Goal: Communication & Community: Participate in discussion

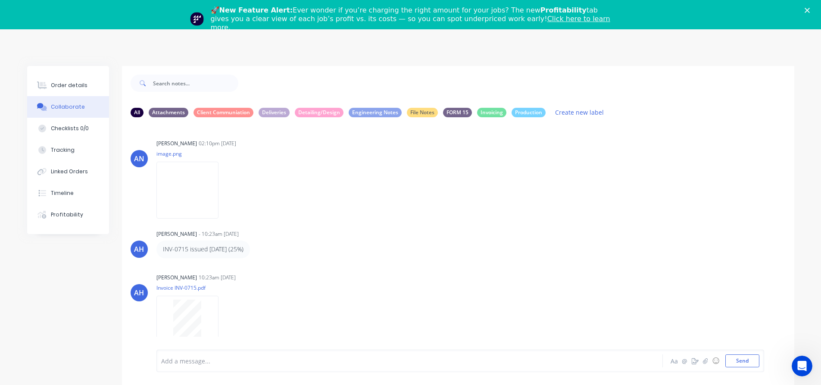
scroll to position [153, 0]
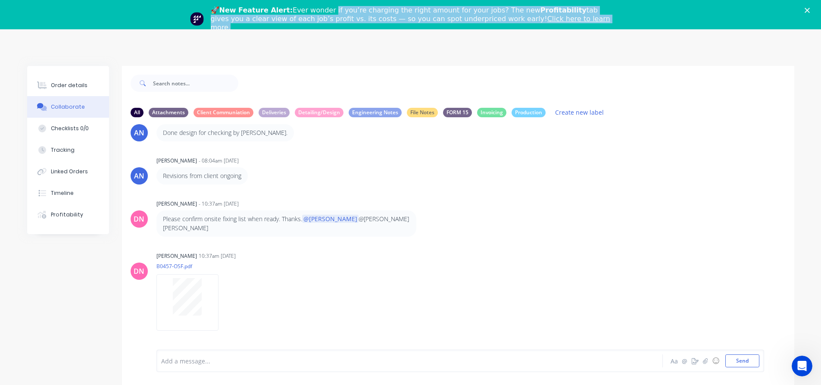
drag, startPoint x: 324, startPoint y: 11, endPoint x: 615, endPoint y: 19, distance: 291.0
click at [615, 19] on div "🚀 New Feature Alert: Ever wonder if you’re charging the right amount for your j…" at bounding box center [414, 19] width 407 height 26
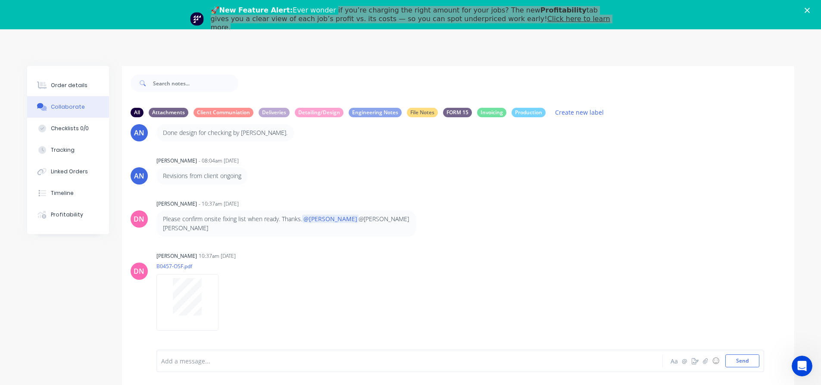
click at [542, 51] on div "Order details Collaborate Checklists 0/0 Tracking Linked Orders Timeline Profit…" at bounding box center [410, 228] width 821 height 398
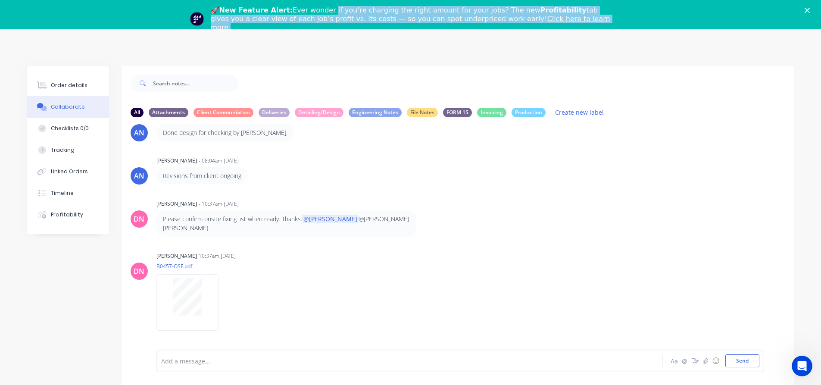
click at [318, 21] on div "🚀 New Feature Alert: Ever wonder if you’re charging the right amount for your j…" at bounding box center [414, 19] width 407 height 26
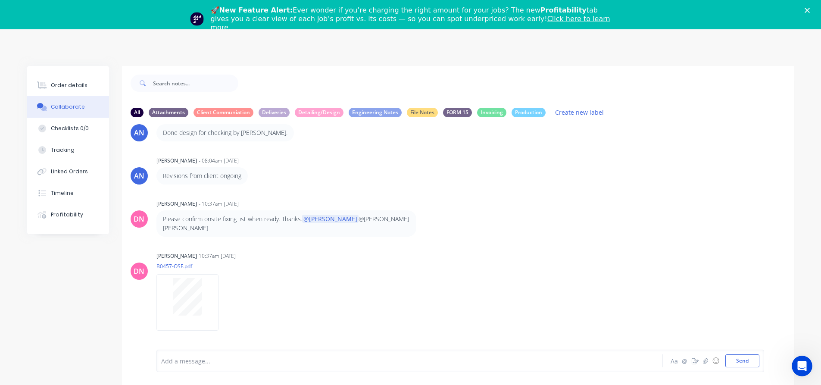
click at [303, 23] on div "🚀 New Feature Alert: Ever wonder if you’re charging the right amount for your j…" at bounding box center [414, 19] width 407 height 26
click at [275, 21] on div "🚀 New Feature Alert: Ever wonder if you’re charging the right amount for your j…" at bounding box center [414, 19] width 407 height 26
click at [197, 16] on img "Intercom messenger" at bounding box center [197, 19] width 14 height 14
click at [526, 182] on div "AN April [PERSON_NAME] - 08:04am [DATE] Revisions from client ongoing" at bounding box center [458, 169] width 672 height 30
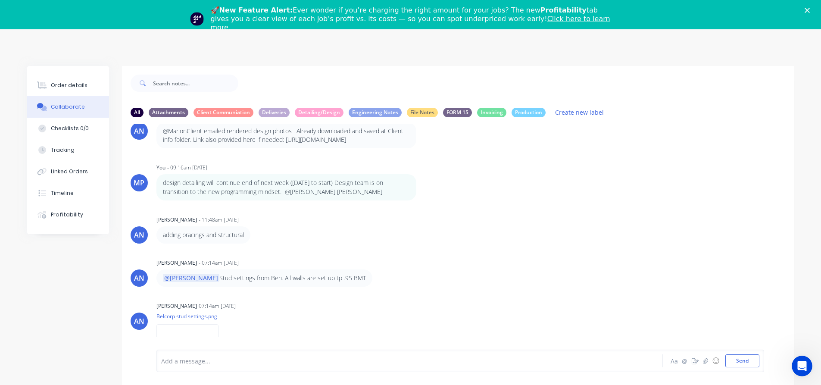
scroll to position [0, 0]
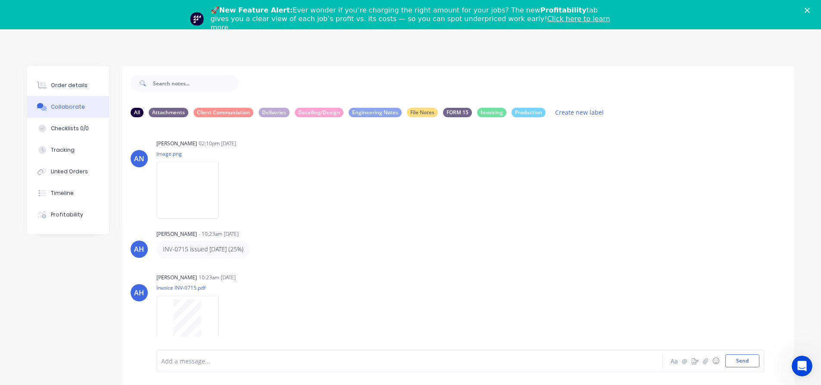
click at [538, 60] on div "Order details Collaborate Checklists 0/0 Tracking Linked Orders Timeline Profit…" at bounding box center [410, 228] width 821 height 398
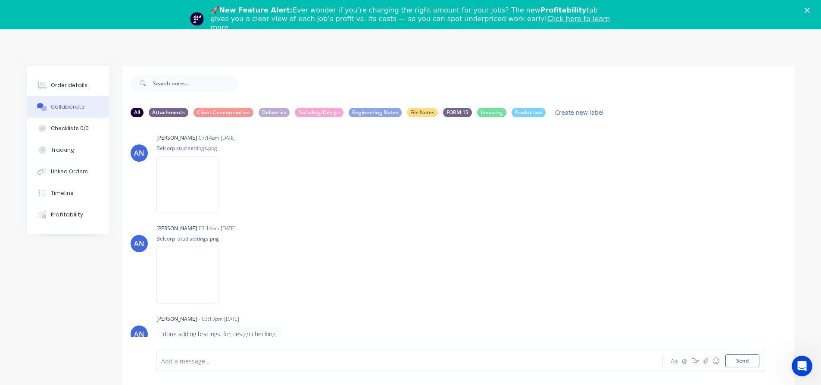
scroll to position [674, 0]
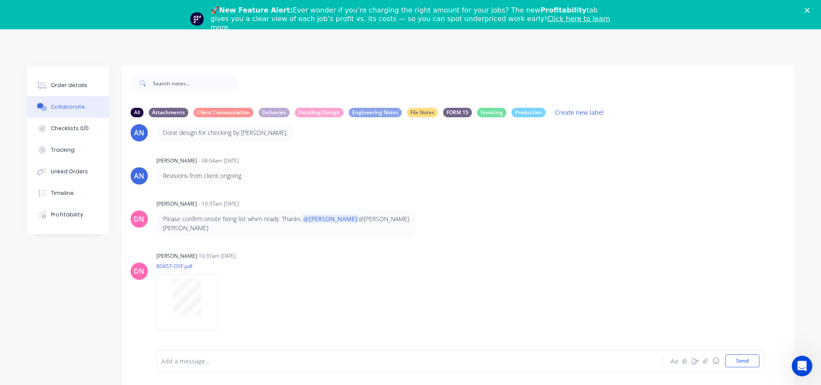
click at [812, 16] on div "🚀 New Feature Alert: Ever wonder if you’re charging the right amount for your j…" at bounding box center [410, 18] width 821 height 31
click at [814, 13] on div "🚀 New Feature Alert: Ever wonder if you’re charging the right amount for your j…" at bounding box center [410, 18] width 821 height 31
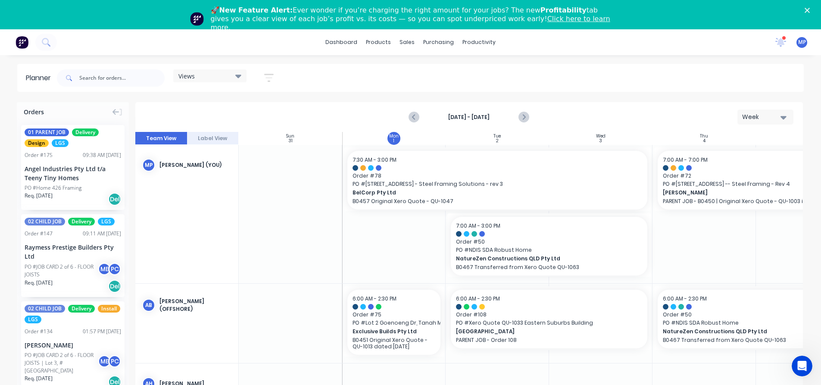
scroll to position [0, 0]
click at [779, 44] on icon at bounding box center [781, 41] width 8 height 7
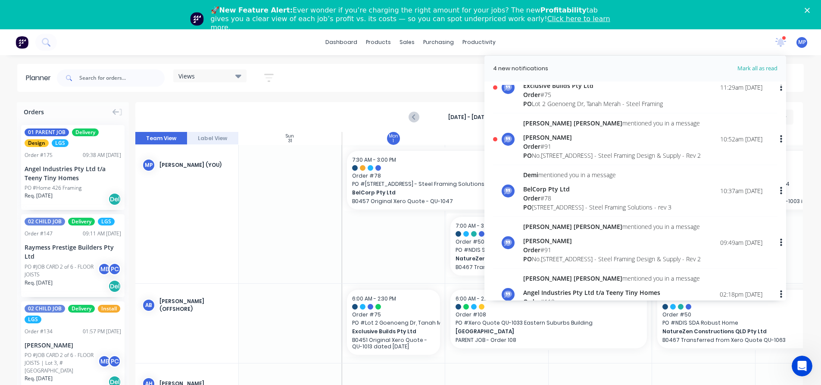
scroll to position [129, 0]
click at [554, 157] on div "[STREET_ADDRESS] - Steel Framing Design & Supply - Rev 2" at bounding box center [612, 156] width 178 height 9
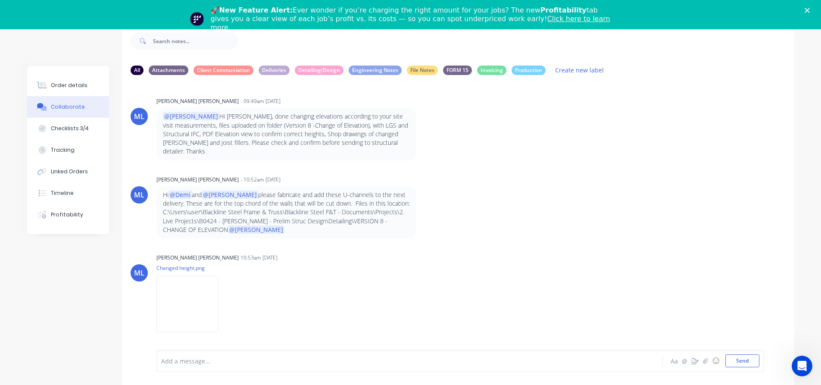
scroll to position [6531, 0]
drag, startPoint x: 362, startPoint y: 222, endPoint x: 392, endPoint y: 222, distance: 30.6
click at [362, 222] on p "Hi @Demi and @[PERSON_NAME] please fabricate and add these U-channels to the ne…" at bounding box center [286, 213] width 247 height 44
click at [385, 223] on p "Hi @Demi and @[PERSON_NAME] please fabricate and add these U-channels to the ne…" at bounding box center [286, 213] width 247 height 44
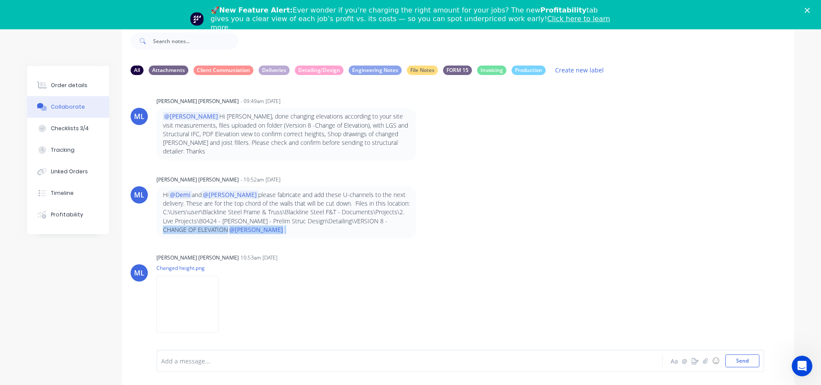
drag, startPoint x: 377, startPoint y: 221, endPoint x: 379, endPoint y: 227, distance: 6.6
click at [379, 227] on p "Hi @Demi and @[PERSON_NAME] please fabricate and add these U-channels to the ne…" at bounding box center [286, 213] width 247 height 44
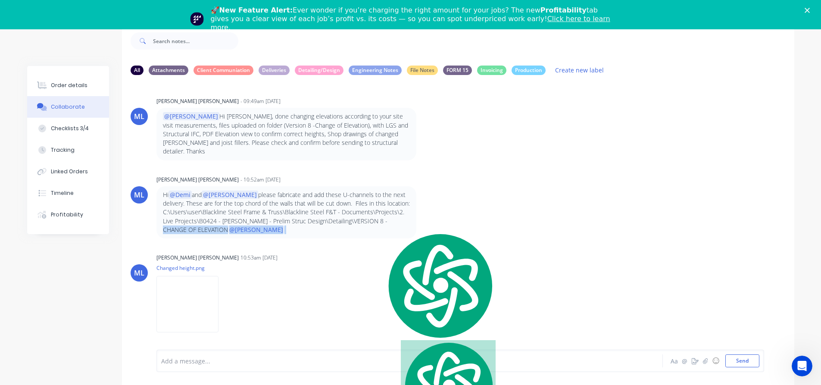
scroll to position [6559, 0]
click at [286, 230] on p "Hi @Demi and @[PERSON_NAME] please fabricate and add these U-channels to the ne…" at bounding box center [286, 213] width 247 height 44
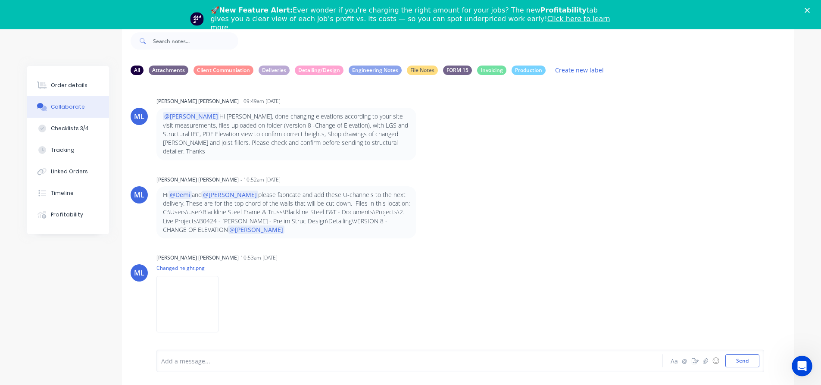
click at [361, 222] on p "Hi @Demi and @[PERSON_NAME] please fabricate and add these U-channels to the ne…" at bounding box center [286, 213] width 247 height 44
drag, startPoint x: 402, startPoint y: 222, endPoint x: 403, endPoint y: 229, distance: 7.0
click at [403, 229] on p "Hi @Demi and @[PERSON_NAME] please fabricate and add these U-channels to the ne…" at bounding box center [286, 213] width 247 height 44
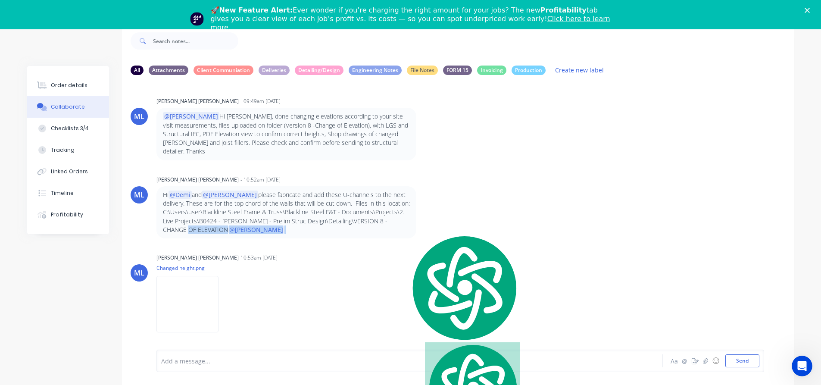
scroll to position [6579, 0]
click at [291, 231] on p "Hi @Demi and @[PERSON_NAME] please fabricate and add these U-channels to the ne…" at bounding box center [286, 213] width 247 height 44
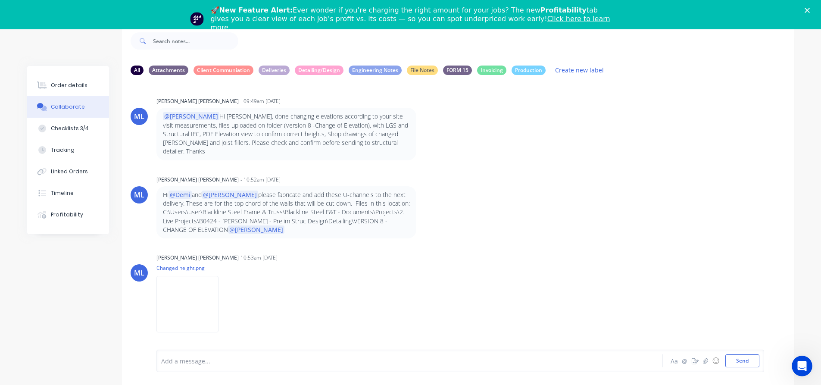
scroll to position [6600, 0]
click at [382, 213] on p "Hi @Demi and @[PERSON_NAME] please fabricate and add these U-channels to the ne…" at bounding box center [286, 213] width 247 height 44
drag, startPoint x: 299, startPoint y: 194, endPoint x: 314, endPoint y: 195, distance: 15.1
click at [314, 195] on p "Hi @Demi and @[PERSON_NAME] please fabricate and add these U-channels to the ne…" at bounding box center [286, 213] width 247 height 44
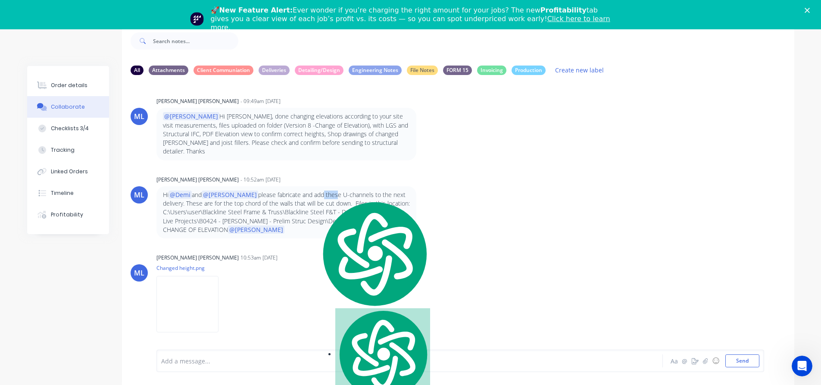
scroll to position [6662, 0]
click at [560, 217] on div "ML [PERSON_NAME] [PERSON_NAME] - 10:52am [DATE] Hi @[PERSON_NAME] and @[PERSON_…" at bounding box center [458, 205] width 672 height 65
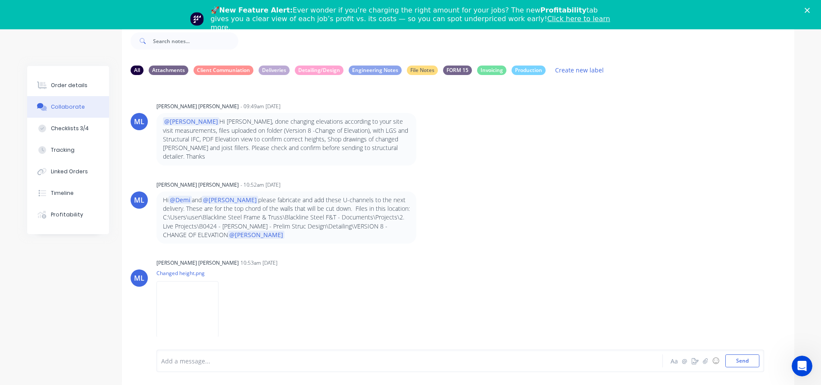
scroll to position [6697, 0]
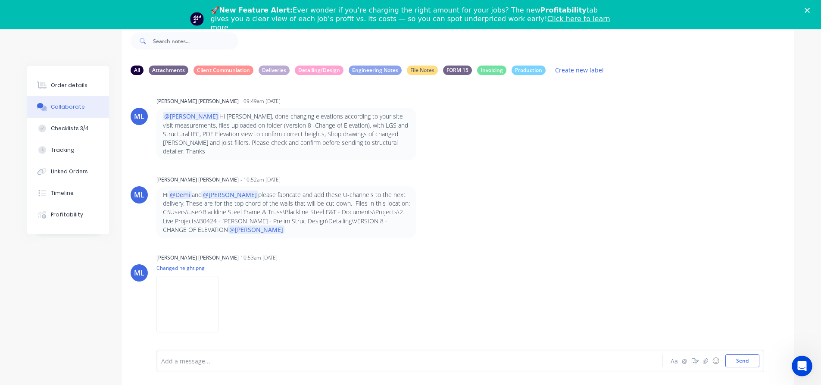
click at [306, 204] on p "Hi @Demi and @[PERSON_NAME] please fabricate and add these U-channels to the ne…" at bounding box center [286, 213] width 247 height 44
click at [184, 299] on img at bounding box center [187, 304] width 62 height 56
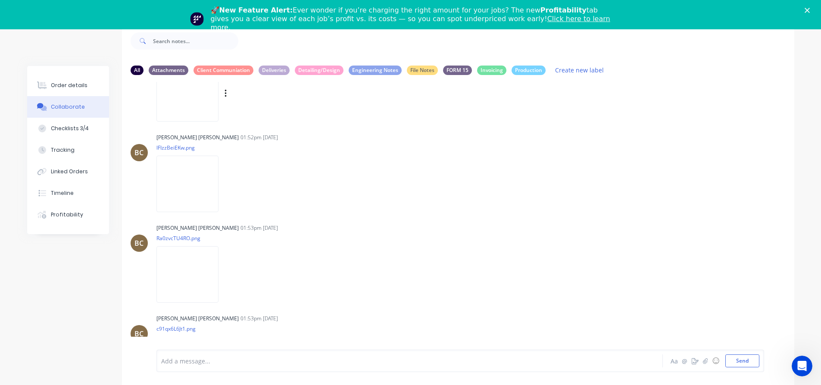
scroll to position [6545, 0]
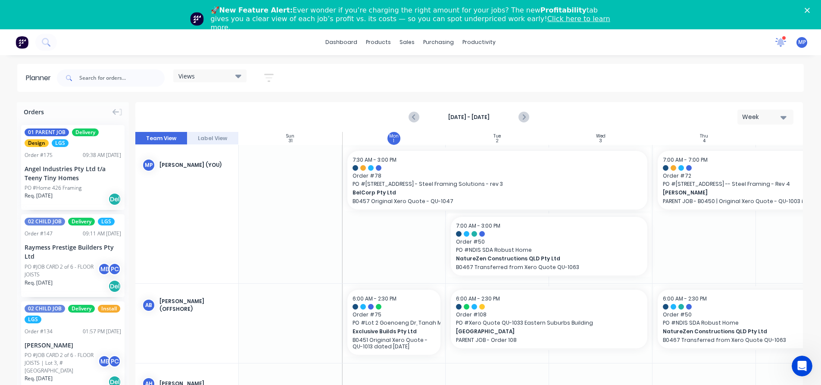
scroll to position [0, 0]
click at [782, 44] on icon at bounding box center [781, 41] width 8 height 7
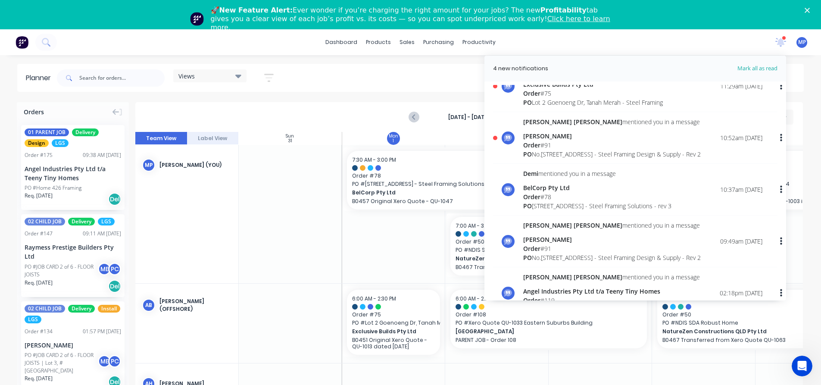
scroll to position [129, 0]
click at [564, 155] on div "[STREET_ADDRESS] - Steel Framing Design & Supply - Rev 2" at bounding box center [612, 156] width 178 height 9
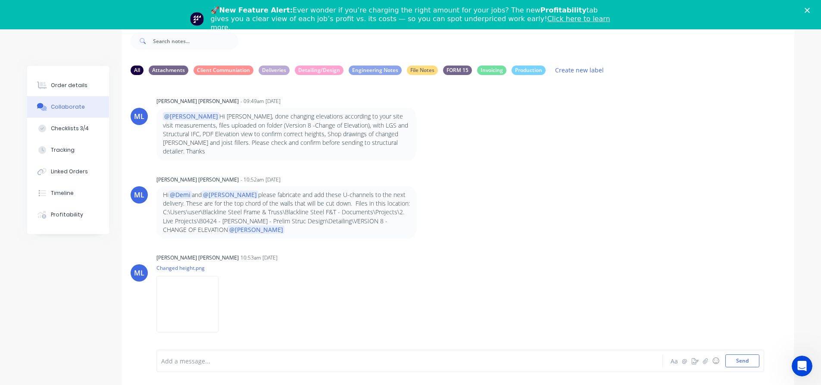
scroll to position [6531, 0]
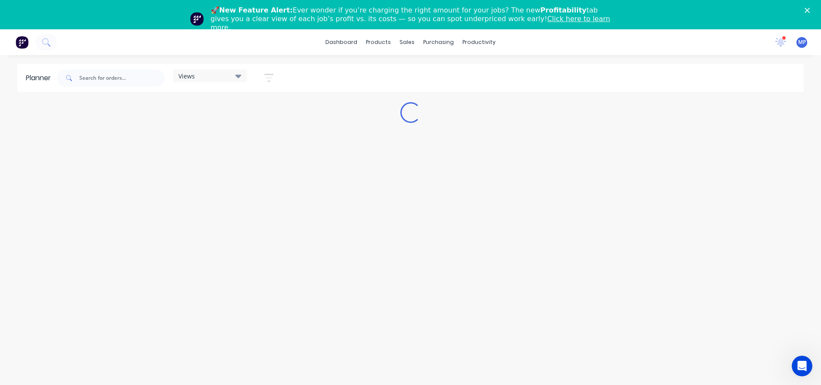
click at [782, 44] on icon at bounding box center [781, 41] width 8 height 7
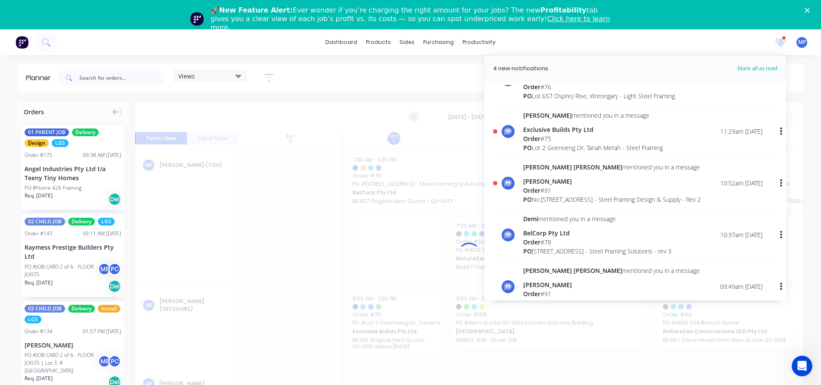
scroll to position [0, 0]
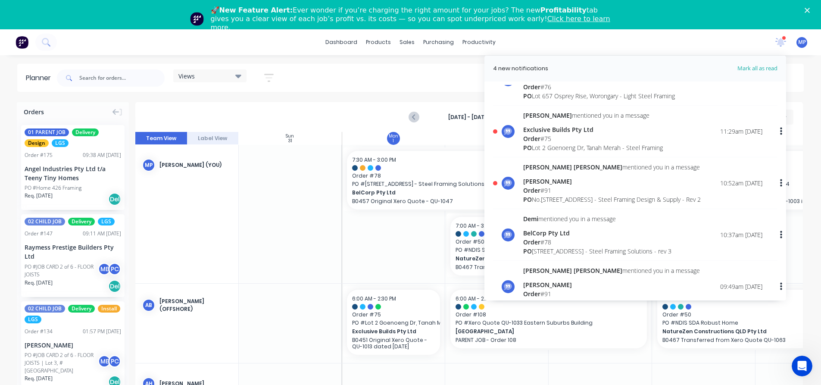
click at [547, 128] on div "Exclusive Builds Pty Ltd" at bounding box center [593, 129] width 140 height 9
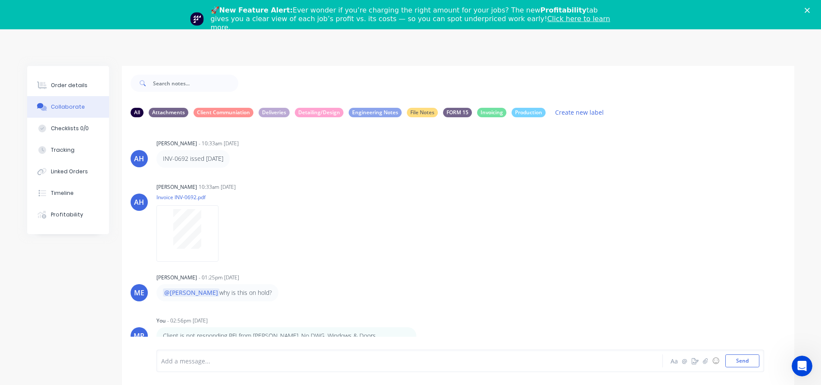
scroll to position [35, 0]
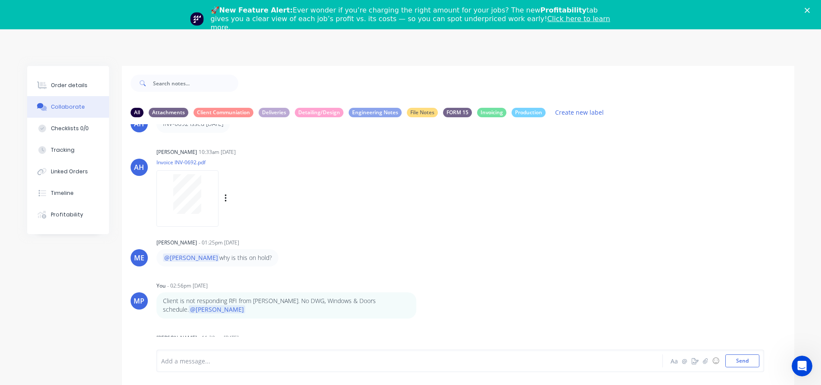
click at [539, 205] on div "AH [PERSON_NAME] 10:33am [DATE] Invoice INV-0692.pdf Labels Download" at bounding box center [458, 185] width 672 height 78
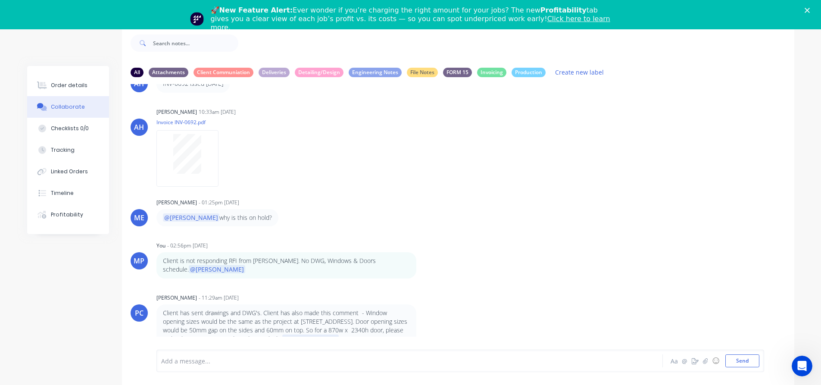
scroll to position [42, 0]
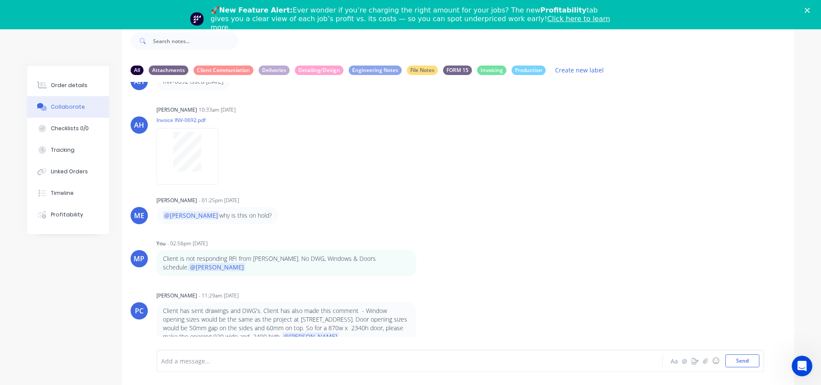
click at [563, 200] on div "ME [PERSON_NAME] - 01:25pm [DATE] @[PERSON_NAME] why is this on hold?" at bounding box center [458, 209] width 672 height 30
drag, startPoint x: 203, startPoint y: 260, endPoint x: 574, endPoint y: 275, distance: 371.8
click at [355, 264] on div "Client is not responding RFI from [PERSON_NAME]. No DWG, Windows & Doors schedu…" at bounding box center [286, 263] width 260 height 26
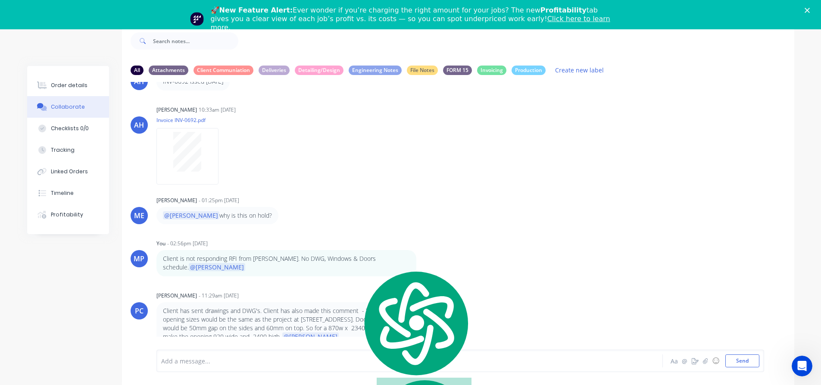
drag, startPoint x: 602, startPoint y: 273, endPoint x: 562, endPoint y: 306, distance: 52.3
click at [602, 273] on div "AH [PERSON_NAME] - 10:33am [DATE] INV-0692 issed [DATE] AH [PERSON_NAME] 10:33a…" at bounding box center [458, 209] width 672 height 255
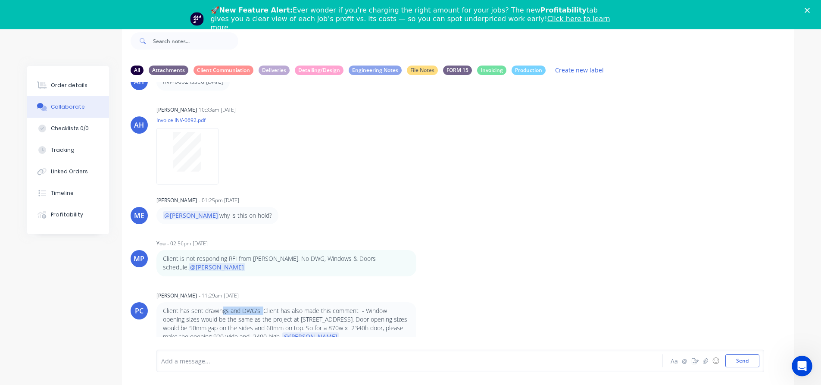
drag, startPoint x: 222, startPoint y: 304, endPoint x: 262, endPoint y: 298, distance: 40.9
click at [262, 306] on p "Client has sent drawings and DWG's. Client has also made this comment - Window …" at bounding box center [286, 323] width 247 height 35
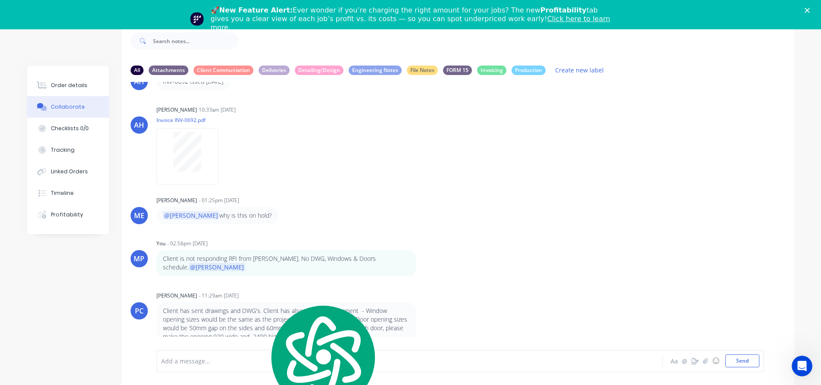
click at [276, 306] on p "Client has sent drawings and DWG's. Client has also made this comment - Window …" at bounding box center [286, 323] width 247 height 35
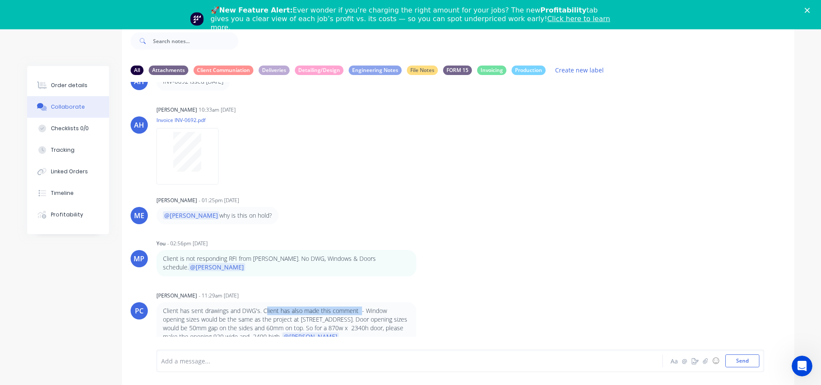
drag, startPoint x: 266, startPoint y: 303, endPoint x: 360, endPoint y: 301, distance: 94.4
click at [360, 306] on p "Client has sent drawings and DWG's. Client has also made this comment - Window …" at bounding box center [286, 323] width 247 height 35
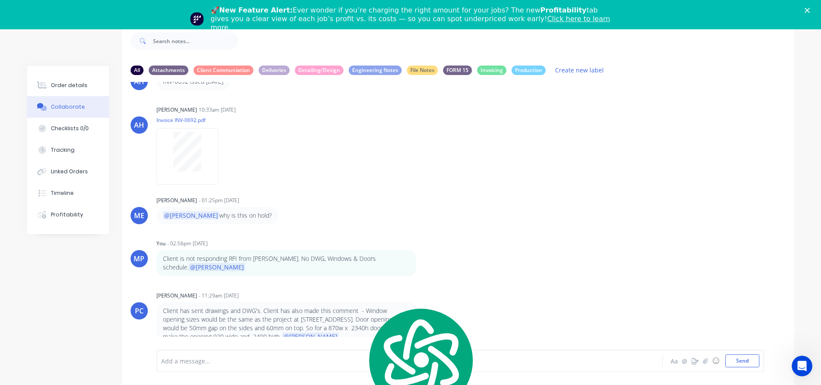
click at [391, 306] on p "Client has sent drawings and DWG's. Client has also made this comment - Window …" at bounding box center [286, 323] width 247 height 35
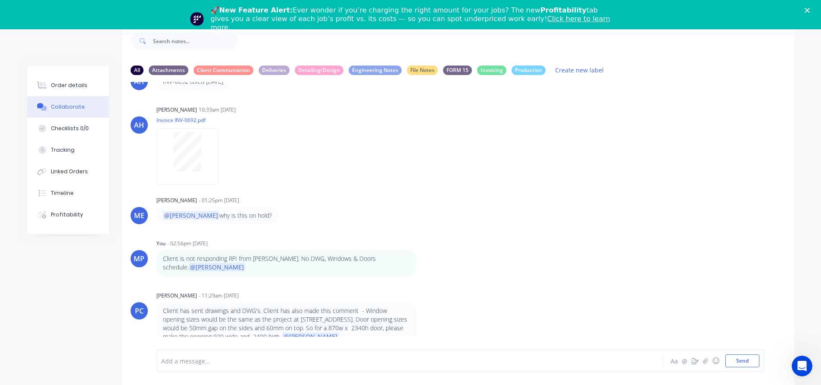
click at [196, 311] on p "Client has sent drawings and DWG's. Client has also made this comment - Window …" at bounding box center [286, 323] width 247 height 35
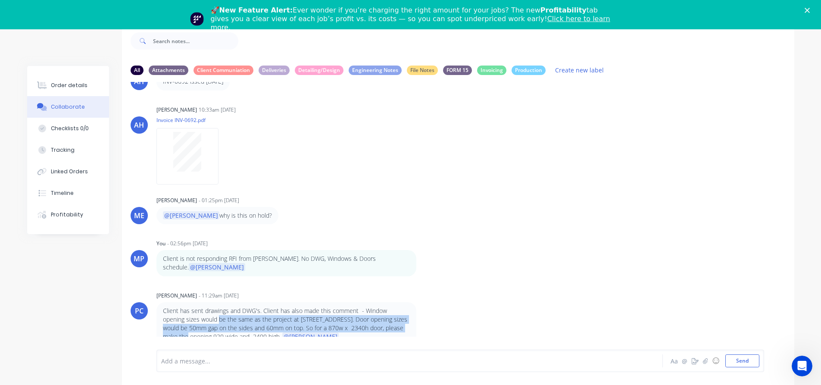
drag, startPoint x: 195, startPoint y: 311, endPoint x: 412, endPoint y: 316, distance: 217.3
click at [412, 316] on div "Client has sent drawings and DWG's. Client has also made this comment - Window …" at bounding box center [286, 324] width 260 height 44
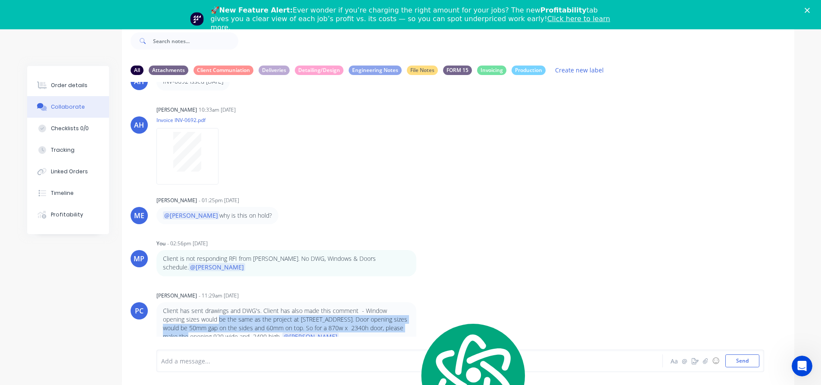
click at [186, 321] on p "Client has sent drawings and DWG's. Client has also made this comment - Window …" at bounding box center [286, 323] width 247 height 35
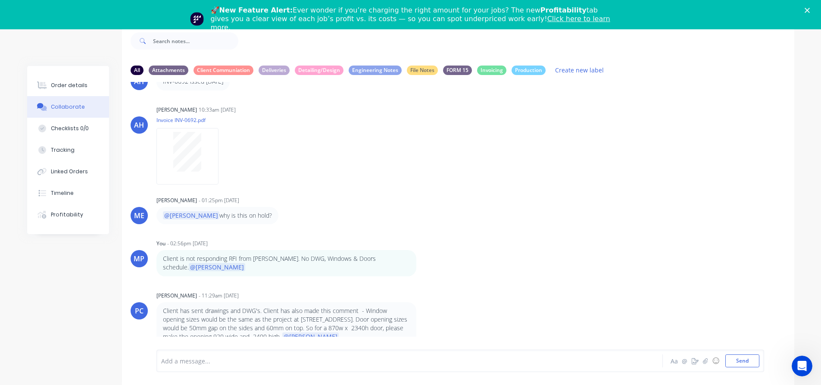
click at [217, 321] on p "Client has sent drawings and DWG's. Client has also made this comment - Window …" at bounding box center [286, 323] width 247 height 35
click at [250, 319] on p "Client has sent drawings and DWG's. Client has also made this comment - Window …" at bounding box center [286, 323] width 247 height 35
click at [352, 320] on p "Client has sent drawings and DWG's. Client has also made this comment - Window …" at bounding box center [286, 323] width 247 height 35
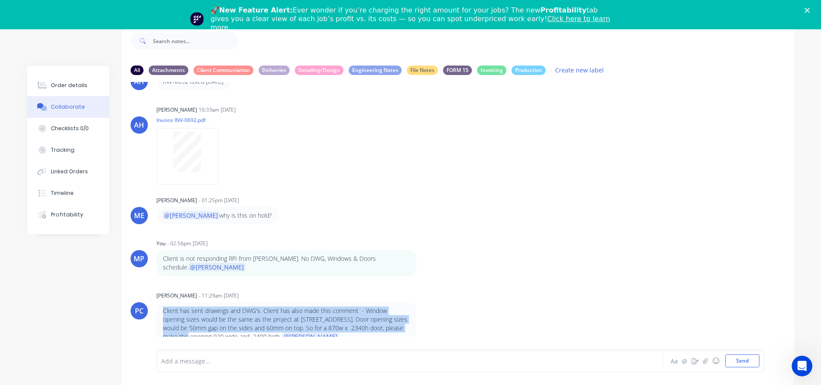
drag, startPoint x: 403, startPoint y: 320, endPoint x: 163, endPoint y: 301, distance: 240.9
click at [163, 306] on p "Client has sent drawings and DWG's. Client has also made this comment - Window …" at bounding box center [286, 323] width 247 height 35
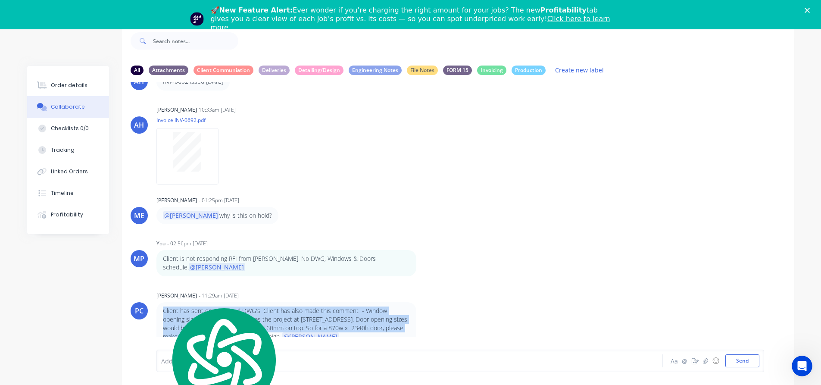
click at [201, 328] on p "Client has sent drawings and DWG's. Client has also made this comment - Window …" at bounding box center [286, 323] width 247 height 35
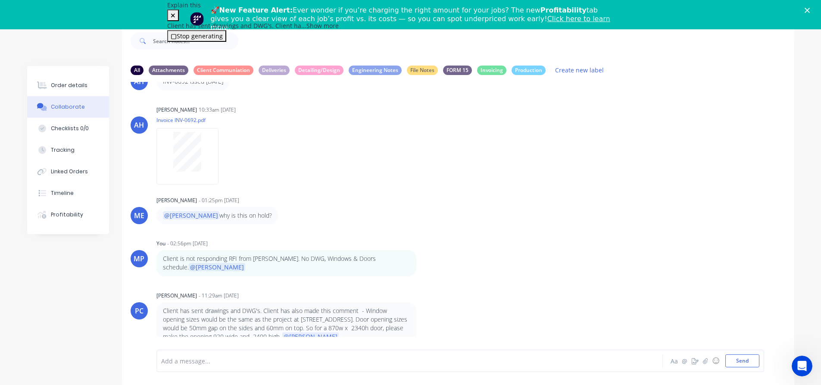
click at [485, 289] on div "PC [PERSON_NAME] - 11:29am [DATE] Client has sent drawings and DWG's. Client ha…" at bounding box center [458, 317] width 672 height 56
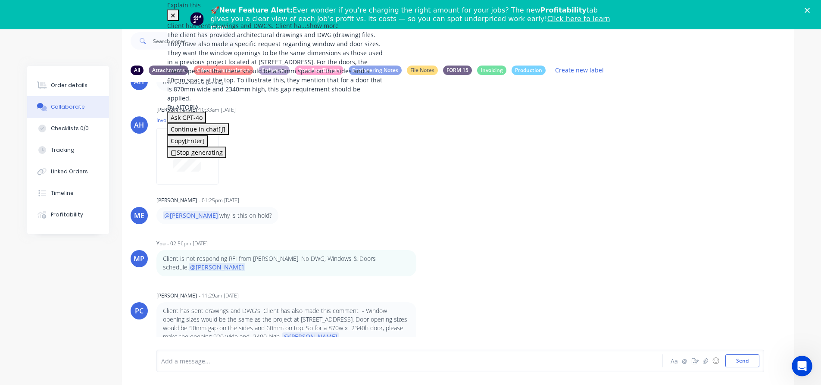
scroll to position [153, 0]
click at [249, 324] on p "Client has sent drawings and DWG's. Client has also made this comment - Window …" at bounding box center [286, 323] width 247 height 35
click at [219, 361] on div at bounding box center [386, 360] width 448 height 9
click at [292, 362] on span "Copy this will be implemented and re-checked by the client." at bounding box center [306, 361] width 174 height 8
click at [312, 360] on span "Copy this will be implemented and re-checked by the client." at bounding box center [306, 361] width 174 height 8
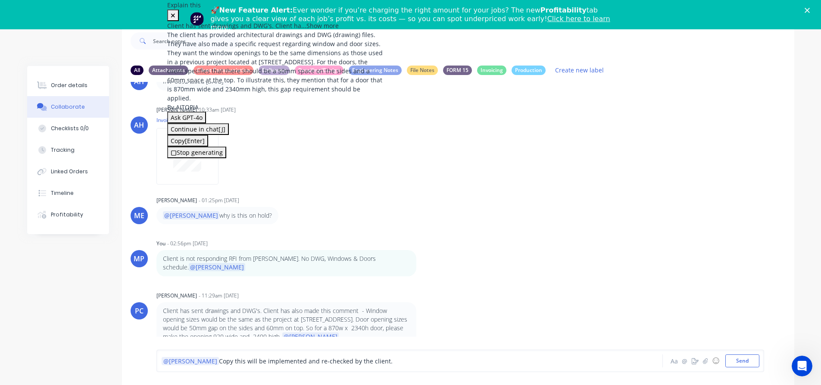
click at [371, 360] on div "@[PERSON_NAME] this will be implemented and re-checked by the client." at bounding box center [386, 360] width 448 height 9
click at [367, 363] on div "@[PERSON_NAME] this will be implemented and re-checked by the client." at bounding box center [386, 360] width 448 height 9
drag, startPoint x: 743, startPoint y: 363, endPoint x: 375, endPoint y: 393, distance: 369.3
drag, startPoint x: 349, startPoint y: 361, endPoint x: 282, endPoint y: 365, distance: 66.9
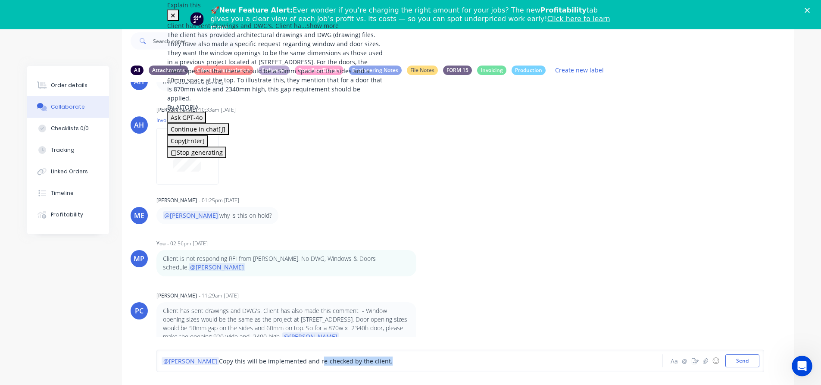
click at [282, 365] on div "@[PERSON_NAME] this will be implemented and re-checked by the client." at bounding box center [386, 360] width 448 height 9
click at [739, 362] on button "Send" at bounding box center [742, 360] width 34 height 13
click at [691, 39] on div at bounding box center [516, 41] width 556 height 34
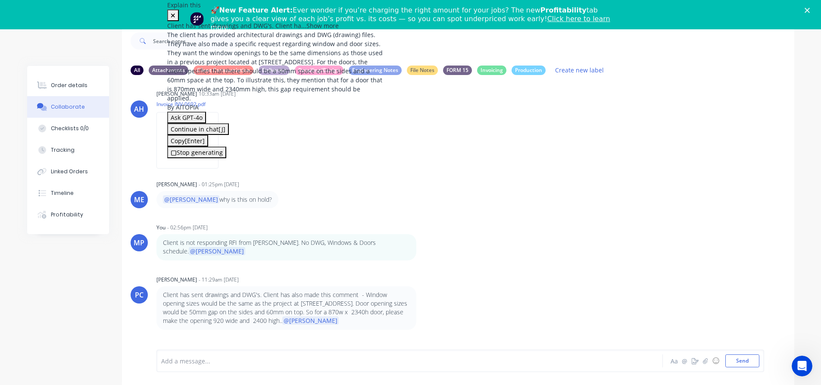
scroll to position [87, 0]
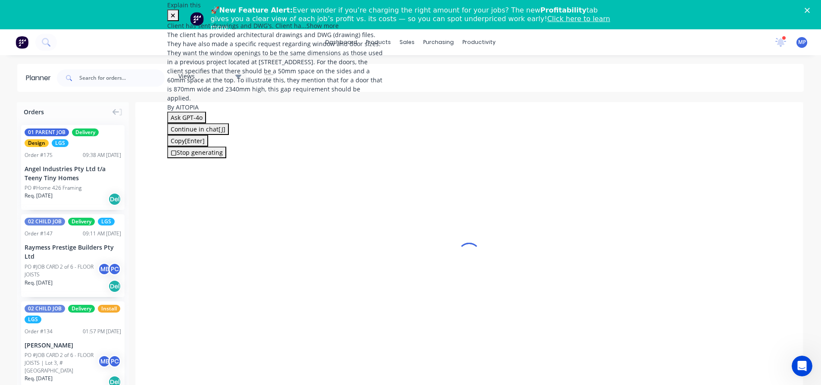
click at [179, 16] on button at bounding box center [173, 15] width 12 height 12
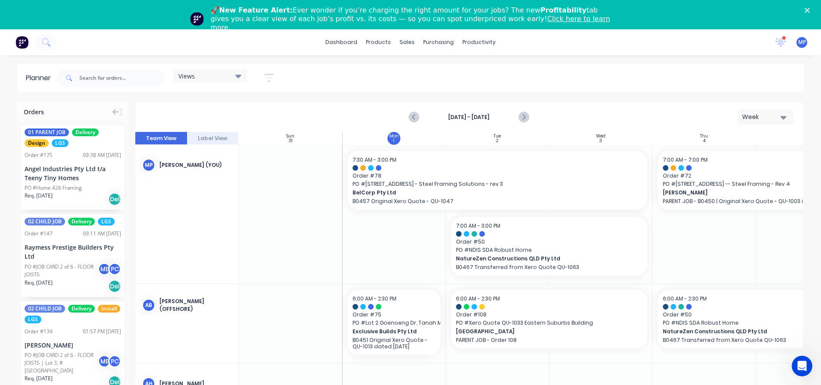
scroll to position [0, 0]
click at [781, 39] on icon at bounding box center [780, 42] width 11 height 9
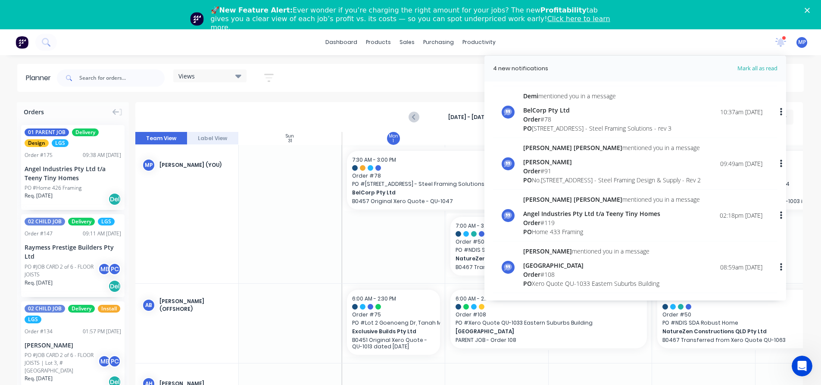
scroll to position [0, 0]
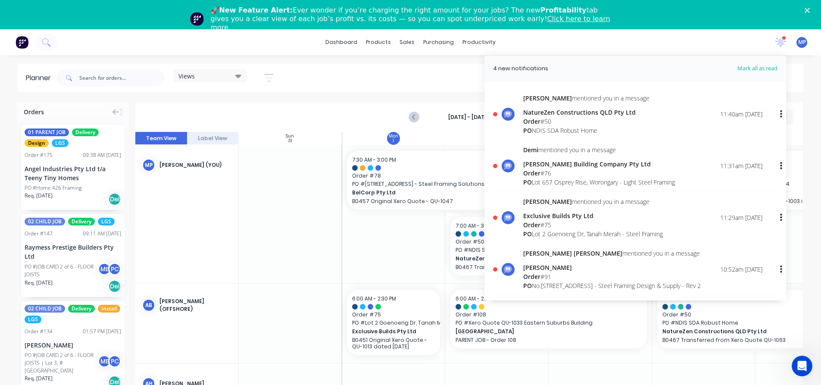
click at [538, 222] on span "Order" at bounding box center [531, 225] width 17 height 8
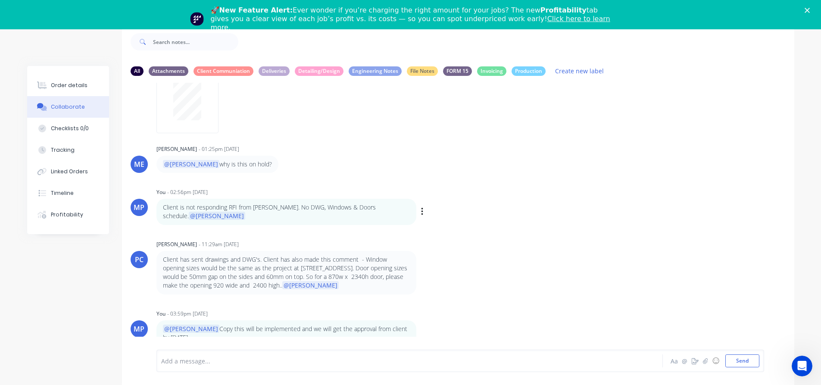
scroll to position [42, 0]
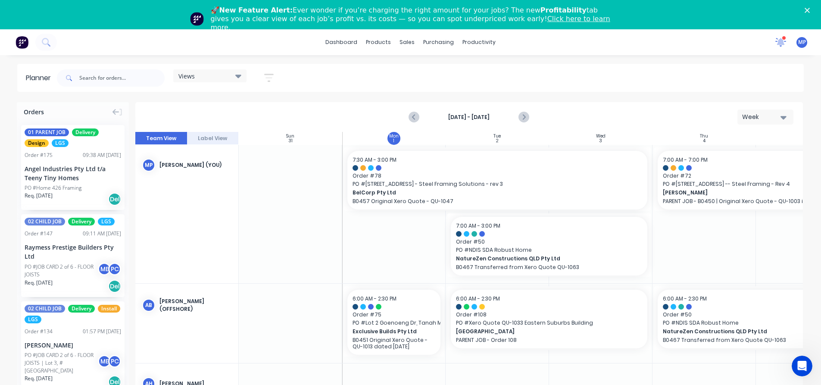
scroll to position [0, 0]
click at [784, 45] on icon at bounding box center [780, 42] width 11 height 9
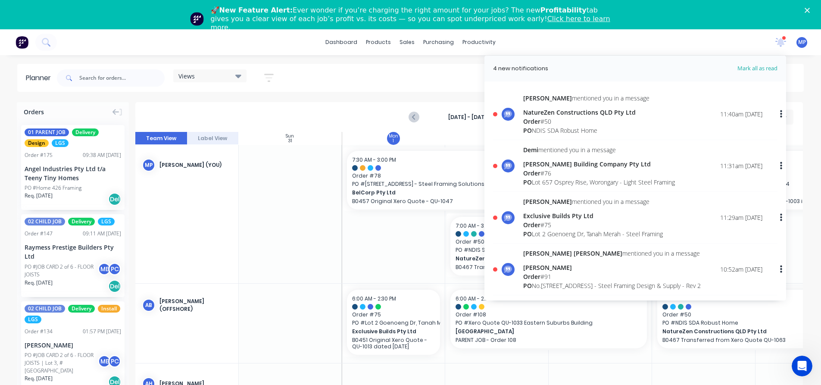
click at [563, 165] on div "[PERSON_NAME] Building Company Pty Ltd" at bounding box center [599, 163] width 152 height 9
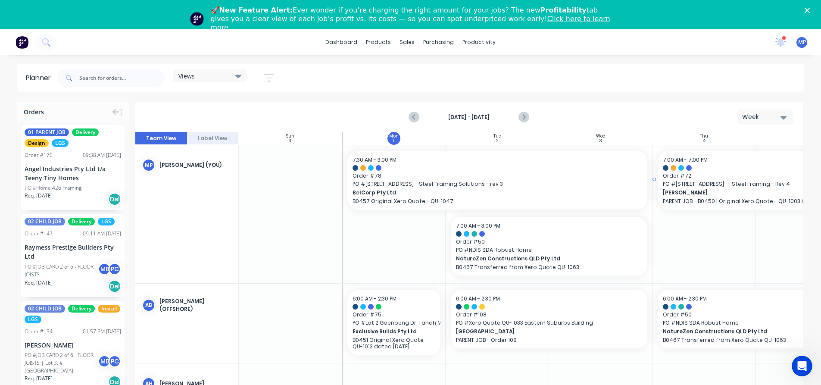
scroll to position [0, 0]
click at [787, 37] on div "4 new notifications Mark all as read [PERSON_NAME] mentioned you in a message N…" at bounding box center [795, 42] width 53 height 13
click at [782, 43] on icon at bounding box center [781, 41] width 8 height 8
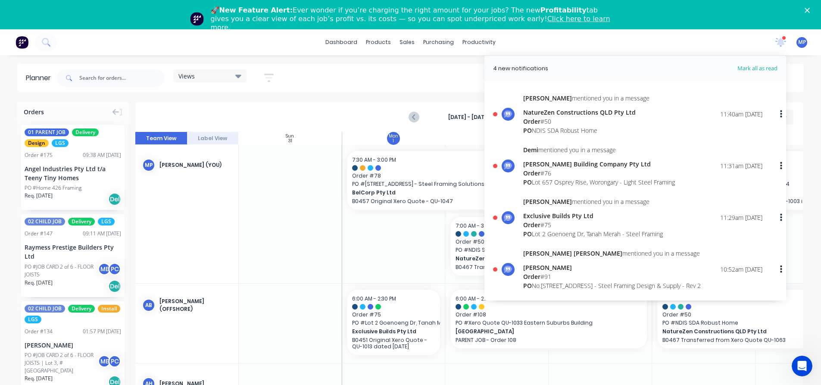
click at [545, 181] on div "PO Lot 657 Osprey Rise, Worongary - Light Steel Framing" at bounding box center [599, 182] width 152 height 9
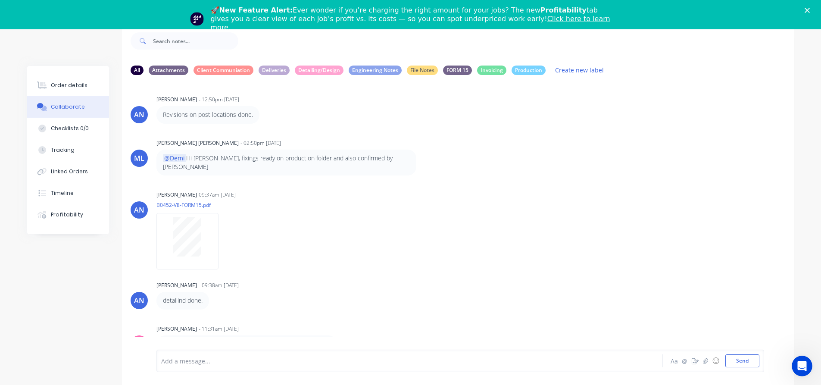
scroll to position [590, 0]
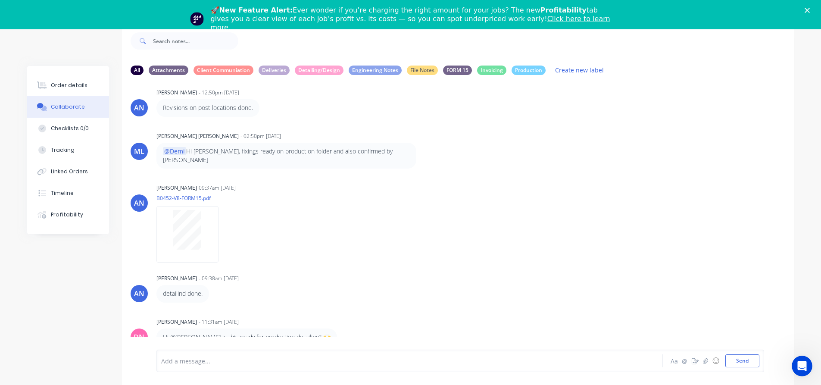
click at [298, 362] on div at bounding box center [386, 360] width 448 height 9
click at [747, 363] on button "Send" at bounding box center [742, 360] width 34 height 13
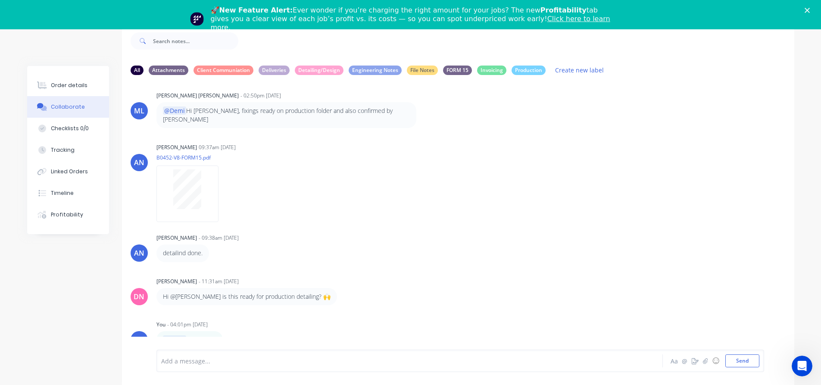
scroll to position [633, 0]
click at [513, 231] on div "AN [PERSON_NAME] - 09:38am [DATE] detailind done." at bounding box center [458, 244] width 672 height 30
click at [465, 188] on div "AN [PERSON_NAME] 09:37am [DATE] B0452-V8-FORM15.pdf Labels Download" at bounding box center [458, 177] width 672 height 78
click at [603, 154] on div "AN [PERSON_NAME] 09:37am [DATE] B0452-V8-FORM15.pdf Labels Download" at bounding box center [458, 177] width 672 height 78
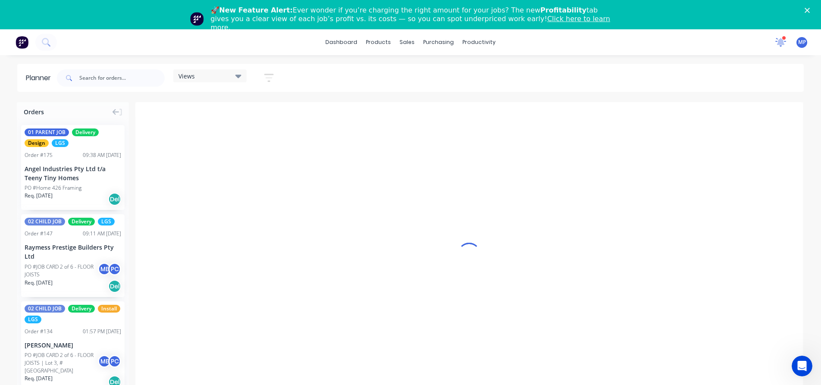
click at [781, 40] on icon at bounding box center [781, 41] width 8 height 7
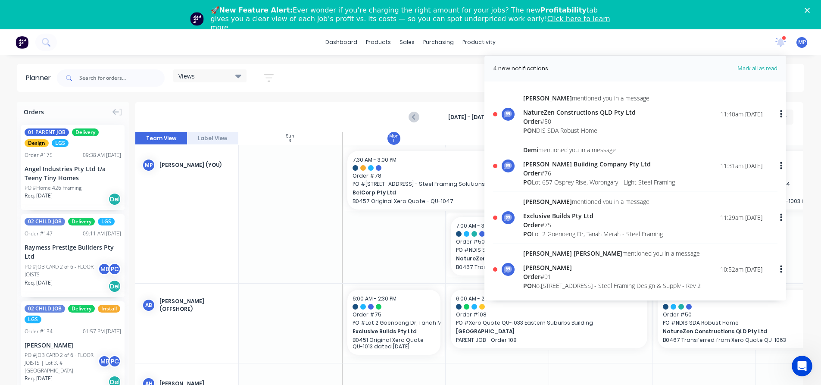
scroll to position [0, 0]
click at [553, 115] on div "NatureZen Constructions QLD Pty Ltd" at bounding box center [586, 112] width 126 height 9
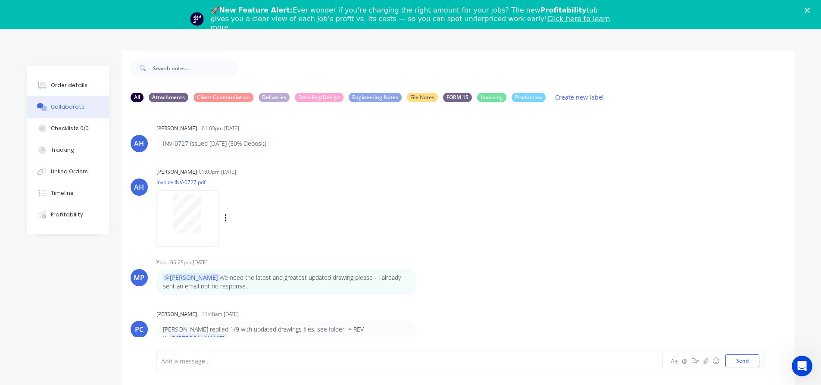
scroll to position [42, 0]
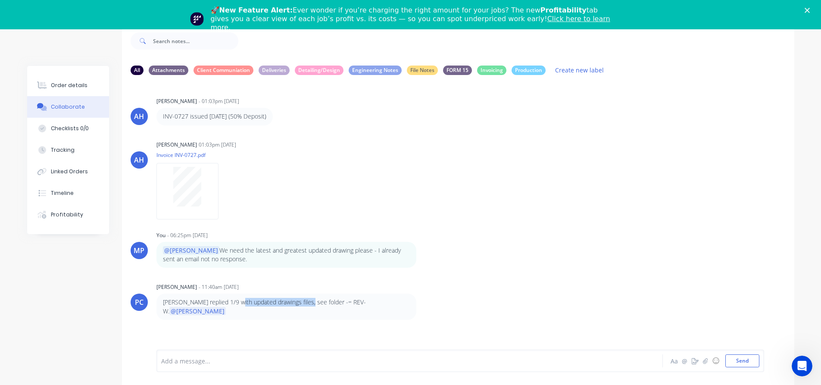
drag, startPoint x: 239, startPoint y: 304, endPoint x: 306, endPoint y: 302, distance: 67.7
click at [306, 302] on p "[PERSON_NAME] replied 1/9 with updated drawings files, see folder -= REV-W. @[P…" at bounding box center [286, 307] width 247 height 18
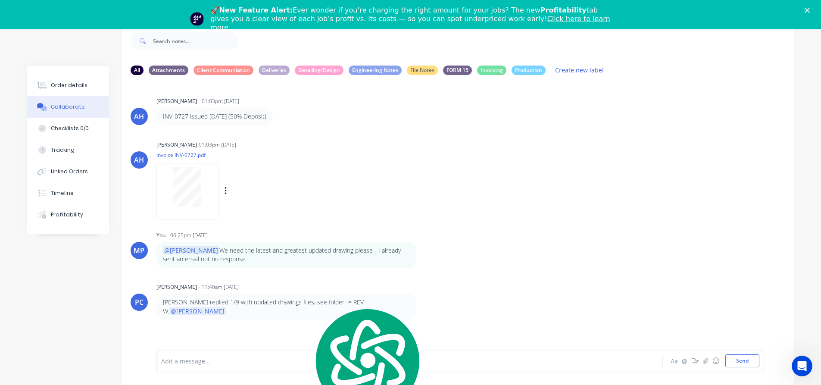
click at [397, 194] on div "[PERSON_NAME] 01:03pm [DATE] Invoice INV-0727.pdf Labels Download" at bounding box center [290, 177] width 269 height 78
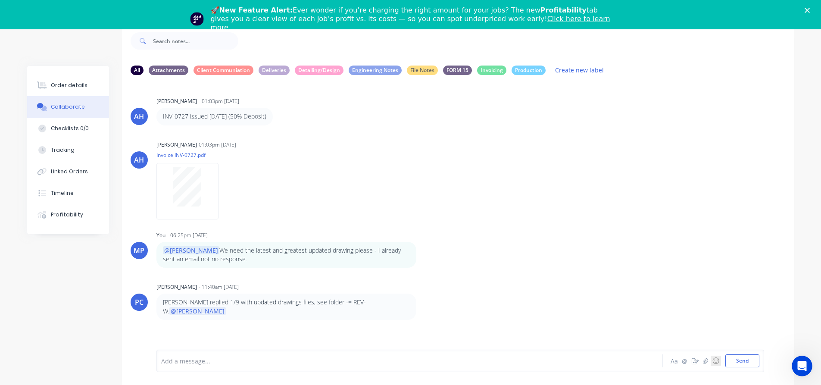
click at [718, 364] on button "☺" at bounding box center [716, 361] width 10 height 10
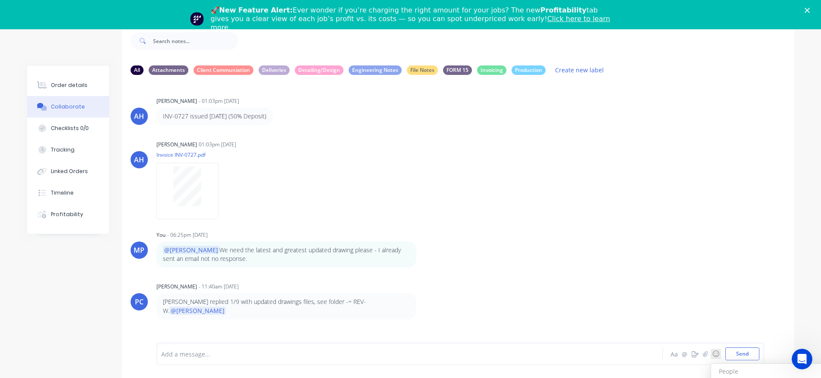
drag, startPoint x: 449, startPoint y: 305, endPoint x: 332, endPoint y: 304, distance: 117.2
click at [449, 306] on div "PC [PERSON_NAME] - 11:40am [DATE] [PERSON_NAME] replied 1/9 with updated drawin…" at bounding box center [458, 300] width 672 height 39
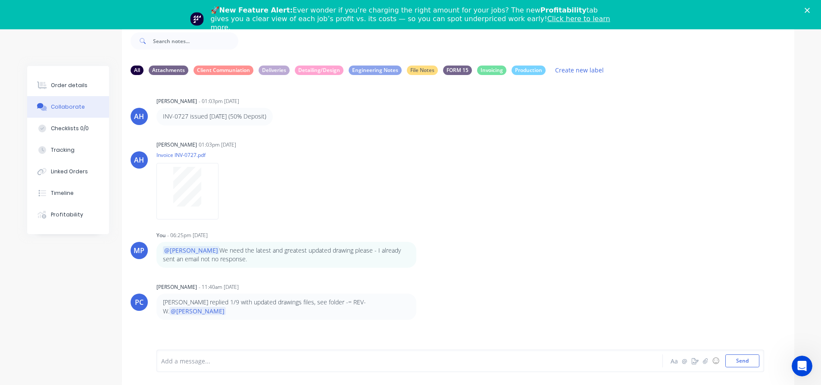
click at [244, 357] on div at bounding box center [386, 360] width 448 height 9
click at [394, 188] on div "[PERSON_NAME] 01:03pm [DATE] Invoice INV-0727.pdf Labels Download" at bounding box center [290, 177] width 269 height 78
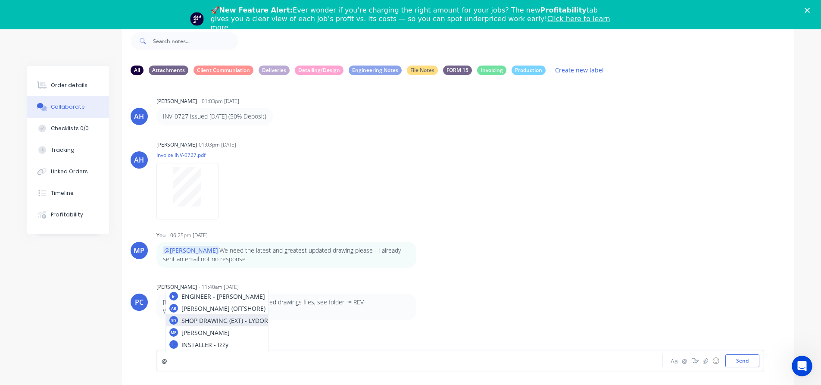
click at [237, 362] on div "@" at bounding box center [386, 360] width 448 height 9
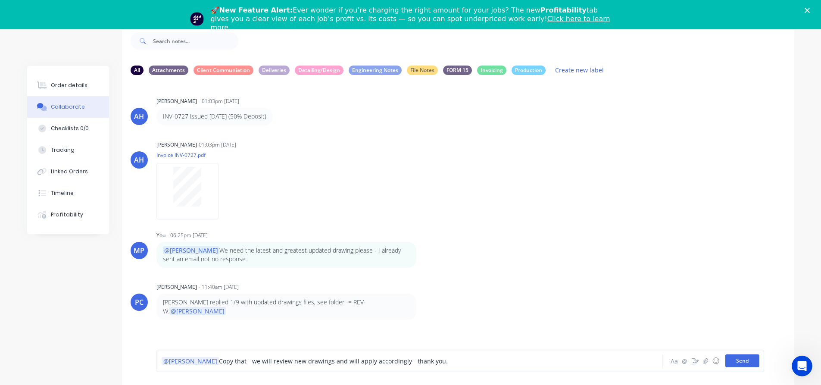
click at [738, 359] on button "Send" at bounding box center [742, 360] width 34 height 13
click at [93, 57] on div "All Attachments Client Communiation Deliveries Detailing/Design Engineering Not…" at bounding box center [410, 204] width 767 height 361
click at [621, 168] on div "AH [PERSON_NAME] 01:03pm [DATE] Invoice INV-0727.pdf Labels Download" at bounding box center [458, 177] width 672 height 78
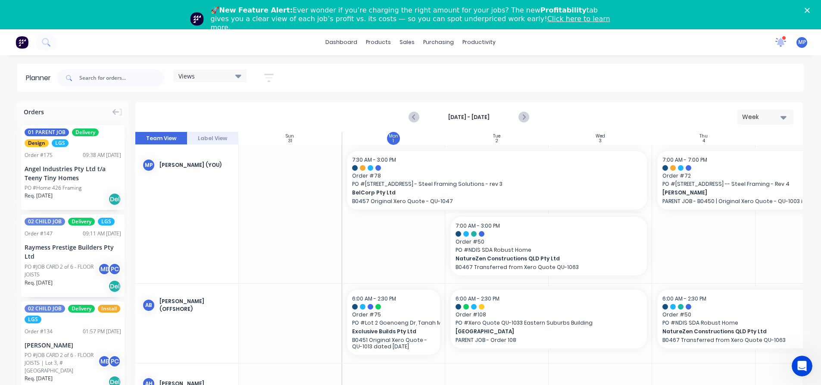
click at [781, 44] on icon at bounding box center [781, 41] width 8 height 7
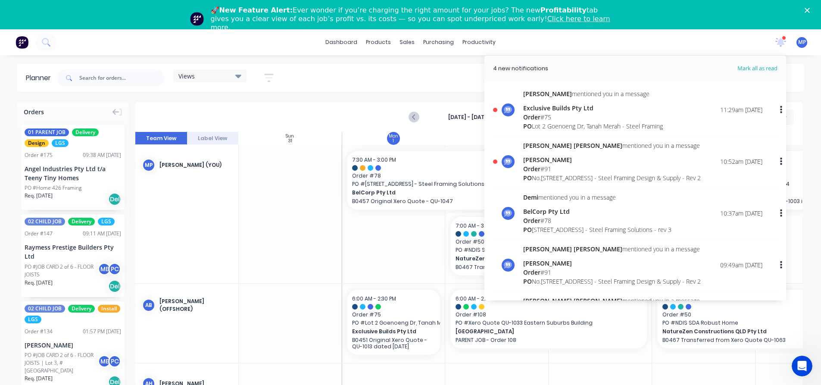
scroll to position [86, 0]
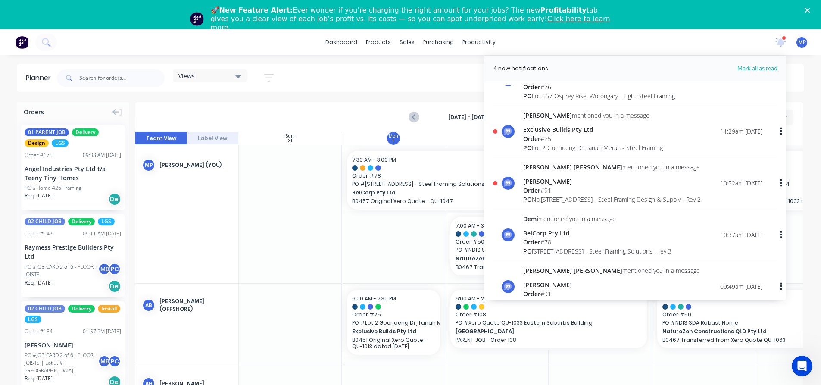
click at [546, 193] on div "Order # 91" at bounding box center [612, 190] width 178 height 9
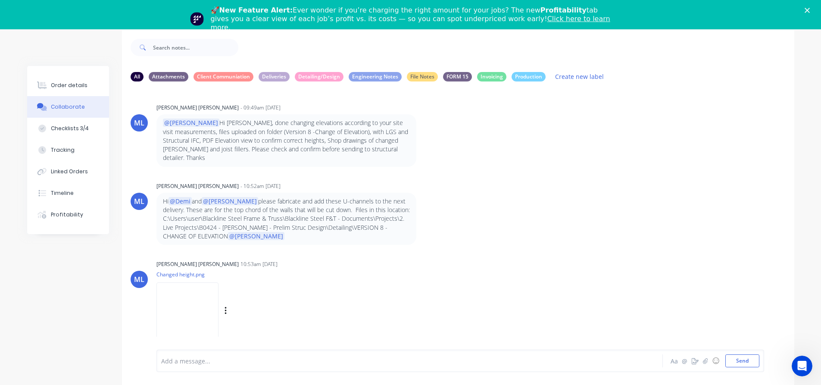
scroll to position [42, 0]
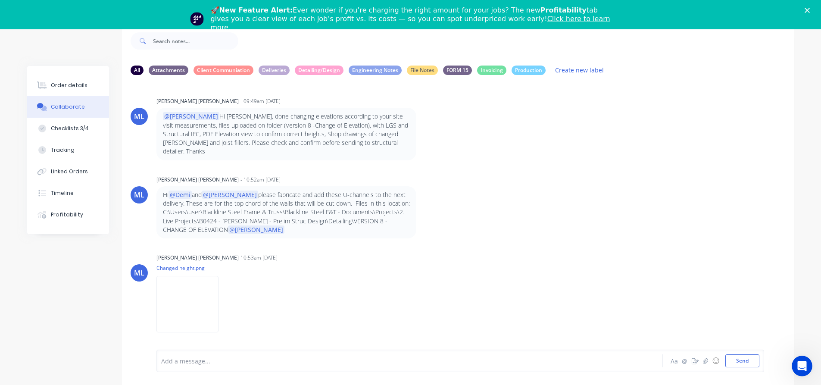
click at [199, 361] on div at bounding box center [386, 360] width 448 height 9
click at [217, 347] on p "[PERSON_NAME]" at bounding box center [205, 345] width 48 height 9
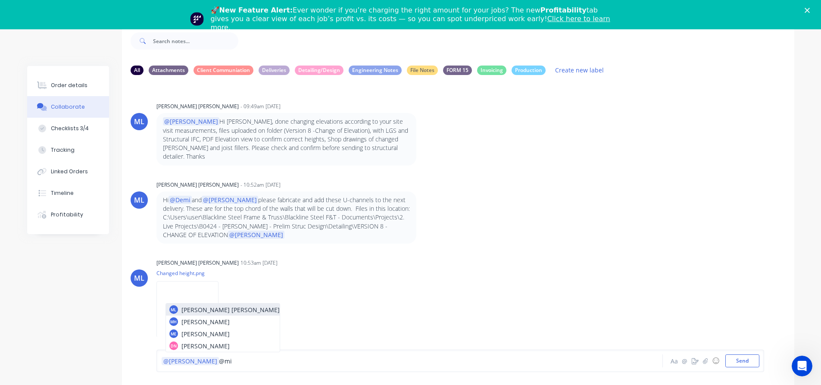
scroll to position [6676, 0]
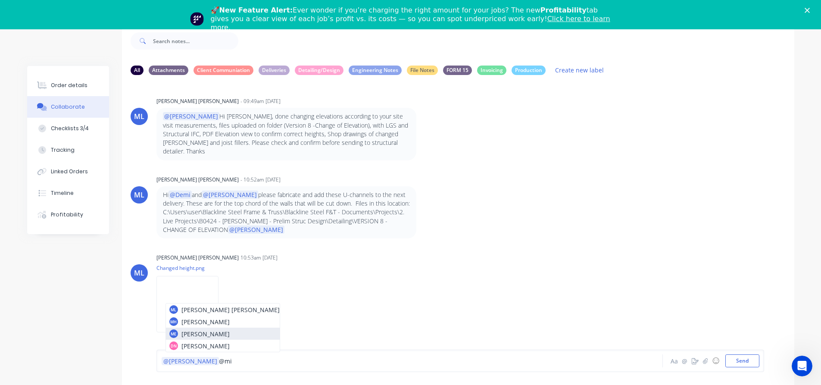
click at [201, 336] on p "[PERSON_NAME]" at bounding box center [205, 333] width 48 height 9
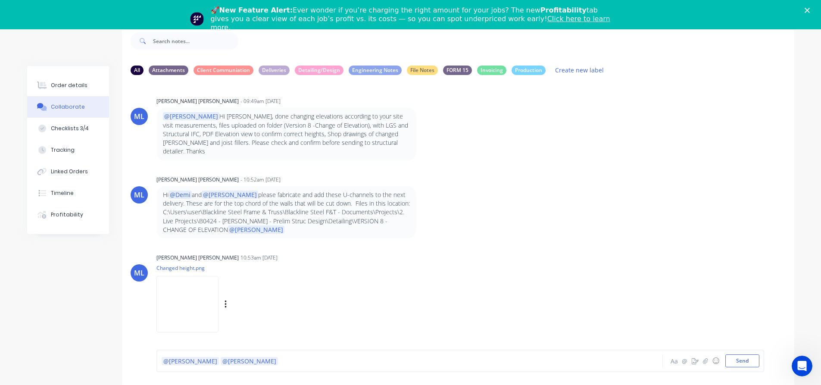
click at [207, 334] on div "Labels Download" at bounding box center [235, 304] width 158 height 65
click at [231, 362] on div "@[PERSON_NAME] @[PERSON_NAME]" at bounding box center [386, 360] width 448 height 9
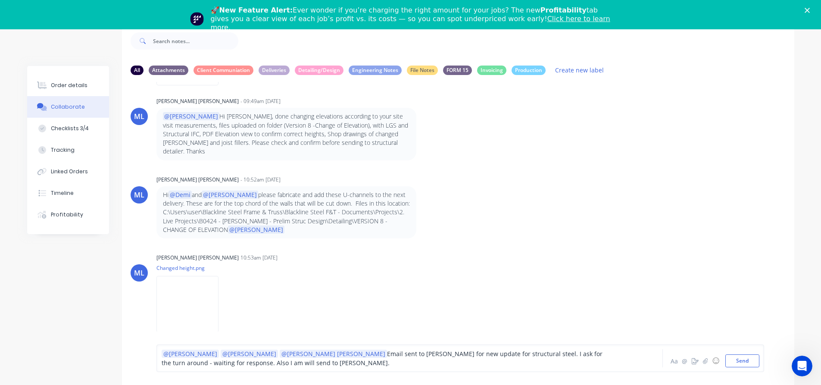
click at [209, 364] on div "@[PERSON_NAME] @[PERSON_NAME] @[PERSON_NAME] [PERSON_NAME] Email sent to Lydor …" at bounding box center [386, 358] width 448 height 18
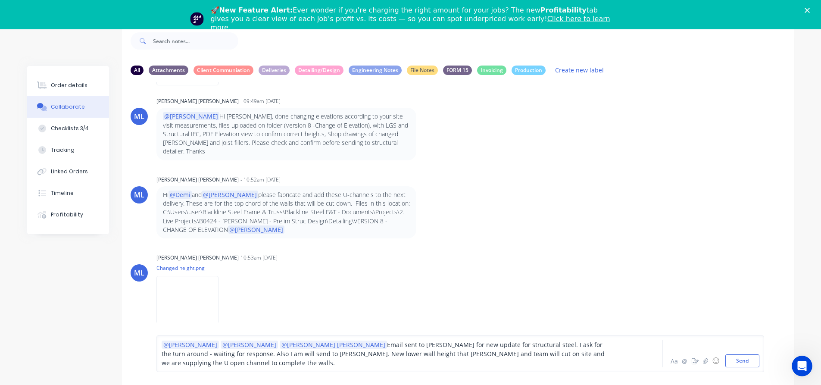
click at [319, 363] on span "Email sent to [PERSON_NAME] for new update for structural steel. I ask for the …" at bounding box center [384, 354] width 445 height 26
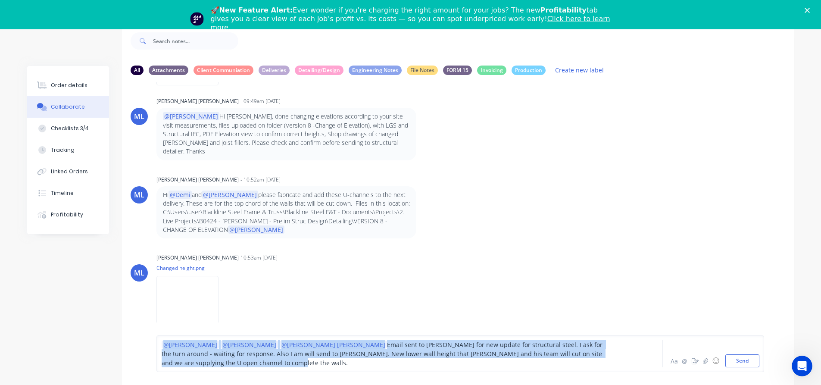
drag, startPoint x: 569, startPoint y: 362, endPoint x: 156, endPoint y: 350, distance: 413.1
click at [156, 350] on div "@[PERSON_NAME] @[PERSON_NAME] @[PERSON_NAME] [PERSON_NAME] Email sent to Lydor …" at bounding box center [458, 353] width 672 height 63
copy div "@[PERSON_NAME] @[PERSON_NAME] @[PERSON_NAME] [PERSON_NAME] Email sent to Lydor …"
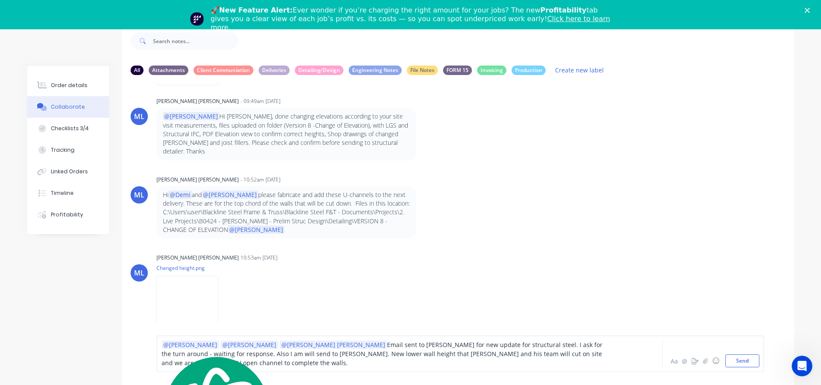
click at [506, 335] on div "@[PERSON_NAME] @[PERSON_NAME] @[PERSON_NAME] [PERSON_NAME] Email sent to Lydor …" at bounding box center [458, 353] width 672 height 63
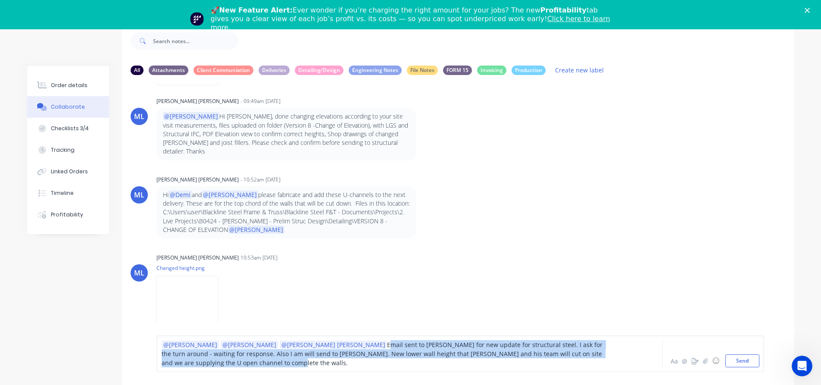
drag, startPoint x: 262, startPoint y: 353, endPoint x: 596, endPoint y: 369, distance: 334.0
click at [596, 369] on div "@[PERSON_NAME] @[PERSON_NAME] @[PERSON_NAME] [PERSON_NAME] Email sent to Lydor …" at bounding box center [460, 353] width 608 height 37
click at [575, 365] on div "@[PERSON_NAME] @[PERSON_NAME] @[PERSON_NAME] [PERSON_NAME] Email sent to Lydor …" at bounding box center [386, 353] width 448 height 27
drag, startPoint x: 556, startPoint y: 366, endPoint x: 261, endPoint y: 356, distance: 294.6
click at [261, 356] on div "@[PERSON_NAME] @[PERSON_NAME] @[PERSON_NAME] [PERSON_NAME] Email sent to Lydor …" at bounding box center [386, 353] width 448 height 27
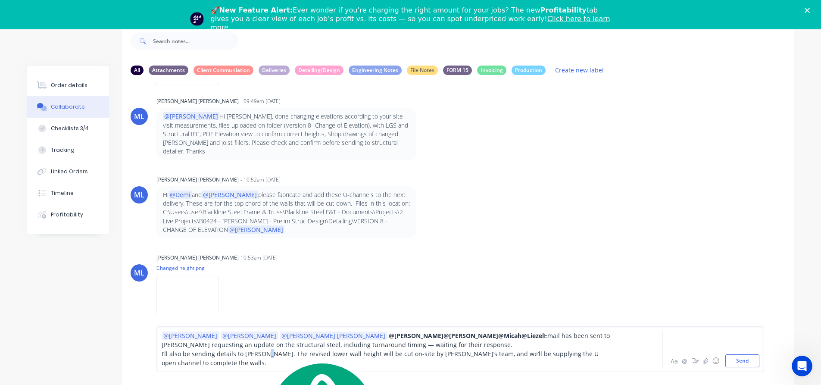
click at [268, 356] on span "I’ll also be sending details to [PERSON_NAME]. The revised lower wall height wi…" at bounding box center [381, 358] width 439 height 17
drag, startPoint x: 260, startPoint y: 334, endPoint x: 361, endPoint y: 331, distance: 100.5
click at [361, 331] on div "@[PERSON_NAME] @[PERSON_NAME] @[PERSON_NAME] [PERSON_NAME] @[PERSON_NAME] @[PER…" at bounding box center [460, 349] width 608 height 46
click at [459, 345] on span "Email has been sent to [PERSON_NAME] requesting an update on the structural ste…" at bounding box center [376, 339] width 428 height 17
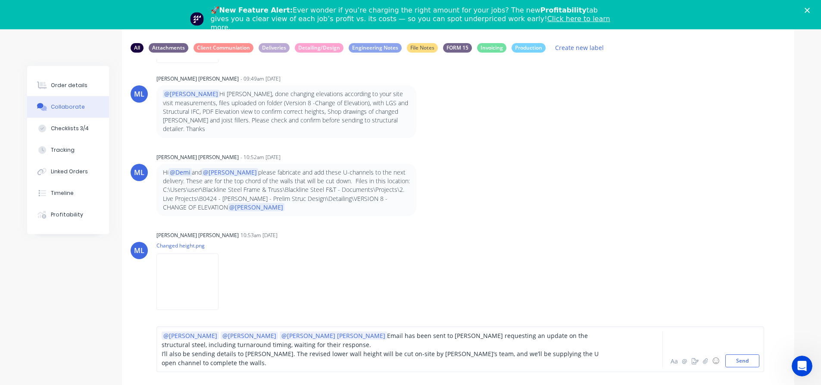
scroll to position [66, 0]
click at [744, 363] on button "Send" at bounding box center [742, 360] width 34 height 13
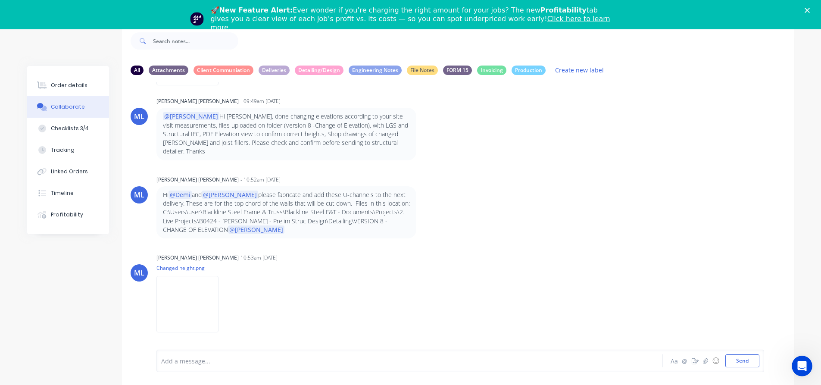
click at [604, 168] on div "DN [PERSON_NAME] - 01:43pm [DATE] @[PERSON_NAME] @[PERSON_NAME] [PERSON_NAME] h…" at bounding box center [458, 209] width 672 height 255
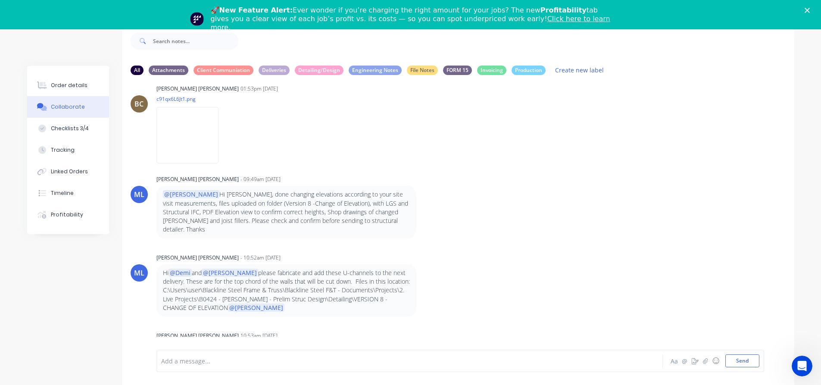
scroll to position [6960, 0]
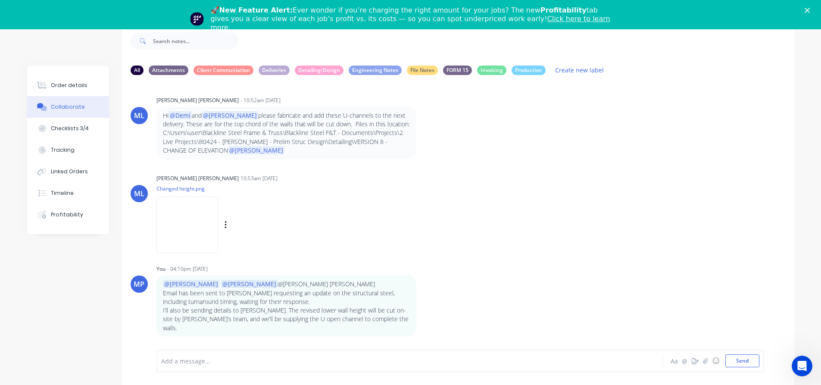
click at [564, 195] on div "ML [PERSON_NAME] [PERSON_NAME] 10:53am [DATE] Changed height.png Labels Download" at bounding box center [458, 211] width 672 height 78
click at [75, 41] on div "All Attachments Client Communiation Deliveries Detailing/Design Engineering Not…" at bounding box center [410, 204] width 767 height 361
click at [377, 192] on div "[PERSON_NAME] [PERSON_NAME] 10:53am [DATE] Changed height.png Labels Download" at bounding box center [290, 211] width 269 height 78
click at [219, 365] on div at bounding box center [386, 360] width 448 height 9
click at [559, 178] on div "DN [PERSON_NAME] - 01:43pm [DATE] @[PERSON_NAME] @[PERSON_NAME] [PERSON_NAME] h…" at bounding box center [458, 209] width 672 height 255
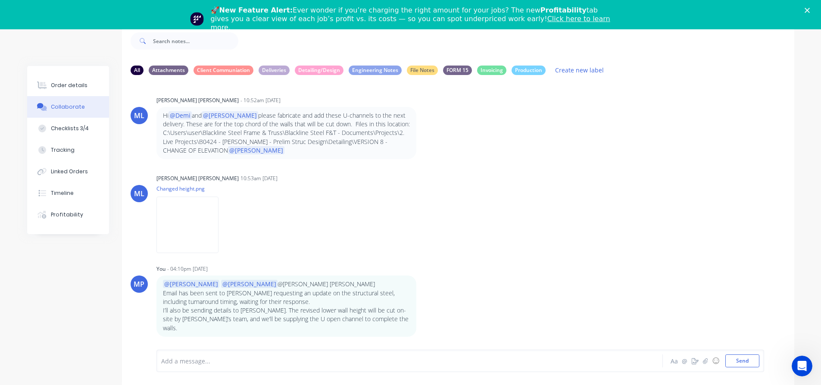
click at [605, 134] on div "ML [PERSON_NAME] [PERSON_NAME] - 10:52am [DATE] Hi @[PERSON_NAME] and @[PERSON_…" at bounding box center [458, 126] width 672 height 65
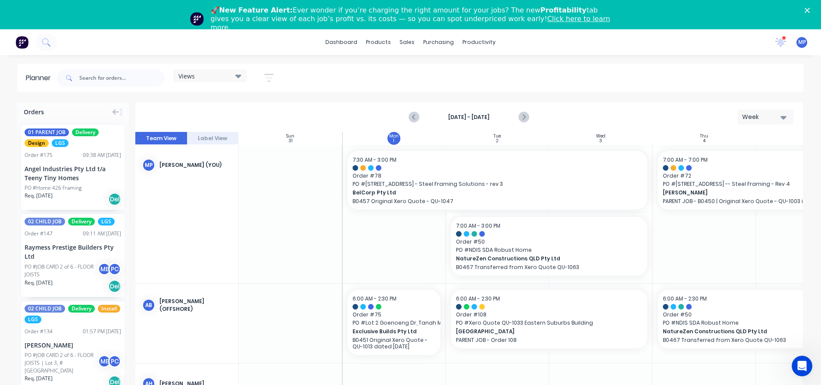
scroll to position [0, 0]
click at [785, 44] on div "4 new notifications Mark all as read [PERSON_NAME] mentioned you in a message N…" at bounding box center [795, 42] width 53 height 13
click at [784, 44] on icon at bounding box center [781, 41] width 8 height 7
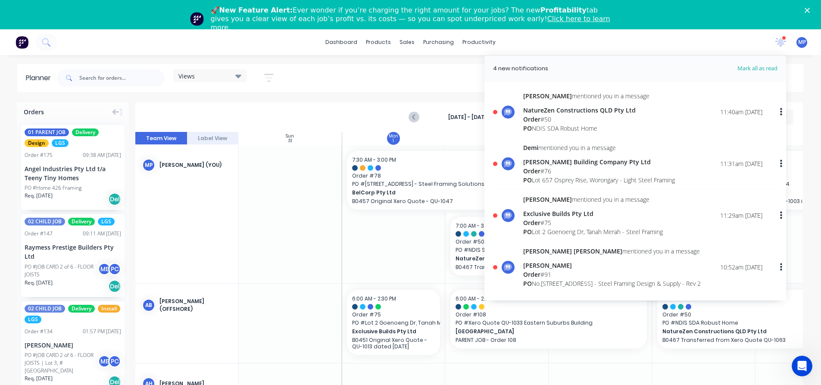
scroll to position [0, 0]
click at [548, 118] on div "Order # 50" at bounding box center [586, 121] width 126 height 9
